Goal: Navigation & Orientation: Find specific page/section

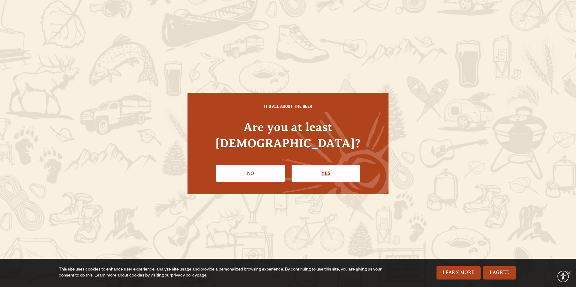
click at [326, 165] on link "Yes" at bounding box center [326, 173] width 68 height 17
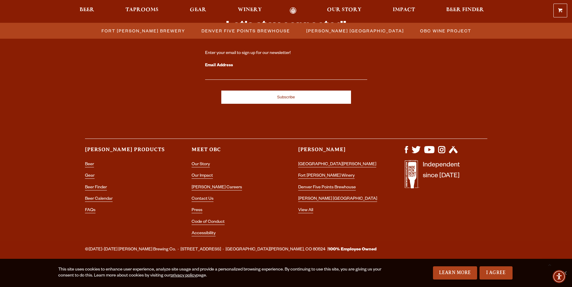
scroll to position [690, 0]
click at [309, 214] on link "View All" at bounding box center [305, 210] width 15 height 5
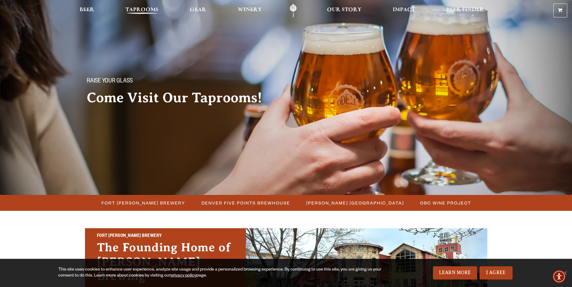
click at [125, 9] on span "Taprooms" at bounding box center [141, 10] width 33 height 5
